Goal: Transaction & Acquisition: Purchase product/service

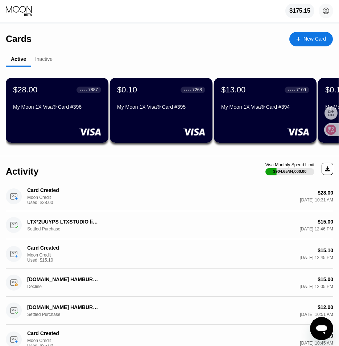
click at [315, 36] on div "New Card" at bounding box center [314, 39] width 22 height 6
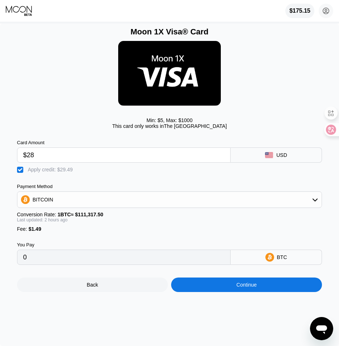
type input "$28"
click at [231, 287] on div "Continue" at bounding box center [246, 284] width 151 height 14
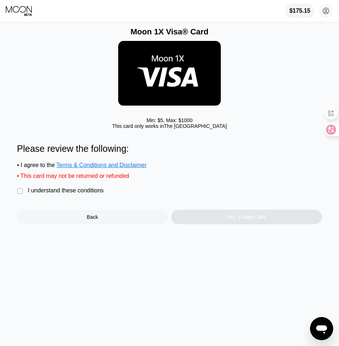
click at [72, 194] on div "I understand these conditions" at bounding box center [66, 190] width 76 height 7
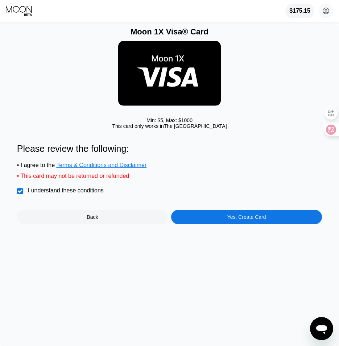
click at [256, 220] on div "Yes, Create Card" at bounding box center [246, 217] width 39 height 6
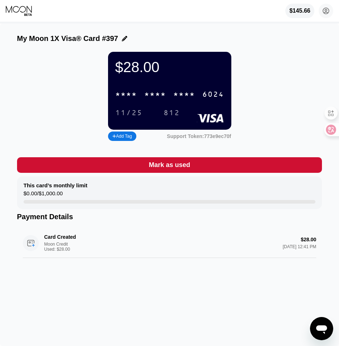
click at [170, 99] on div "* * * * * * * * * * * * 6024" at bounding box center [169, 94] width 117 height 15
